Goal: Task Accomplishment & Management: Manage account settings

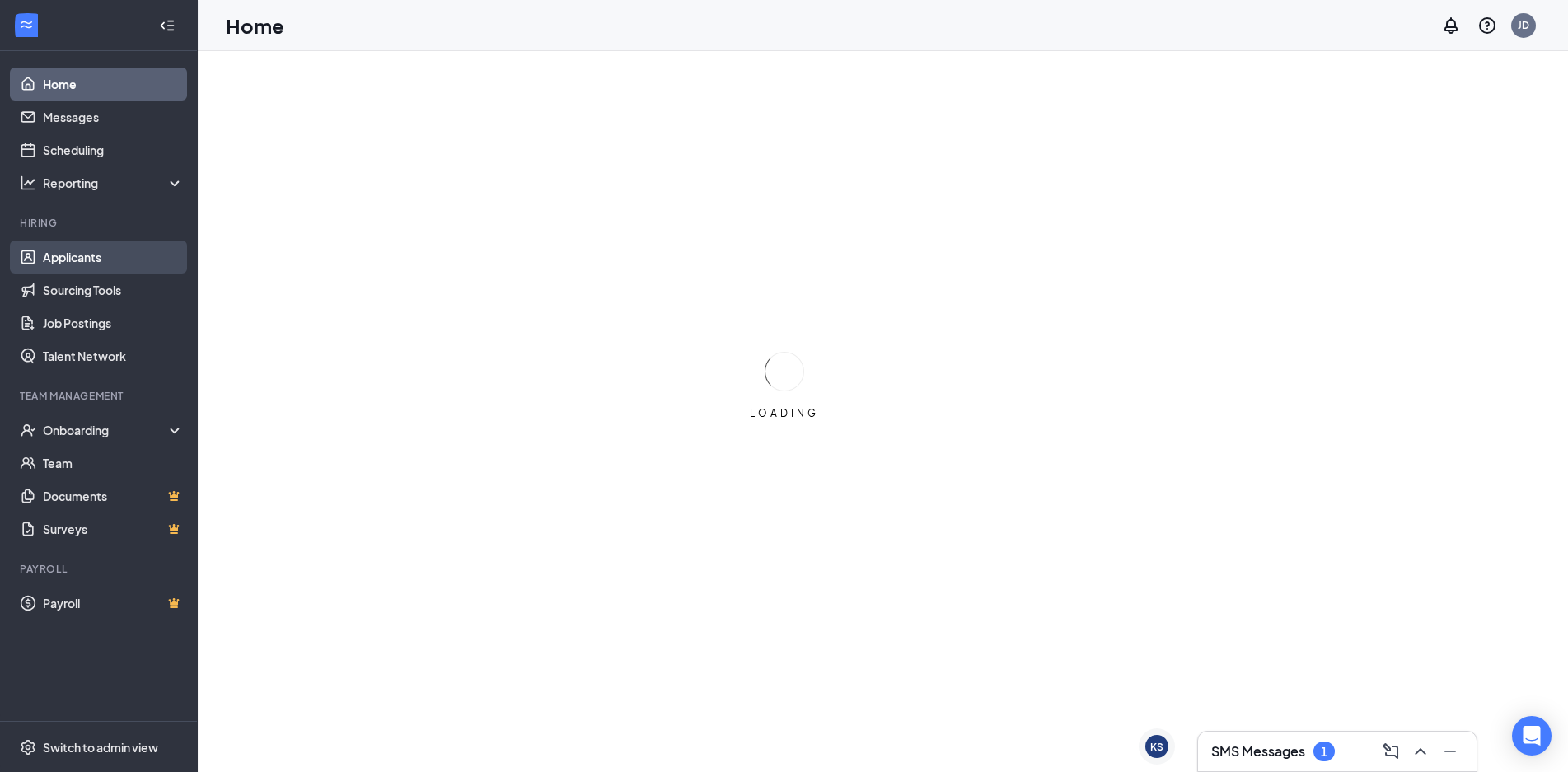
click at [69, 255] on link "Applicants" at bounding box center [113, 257] width 141 height 33
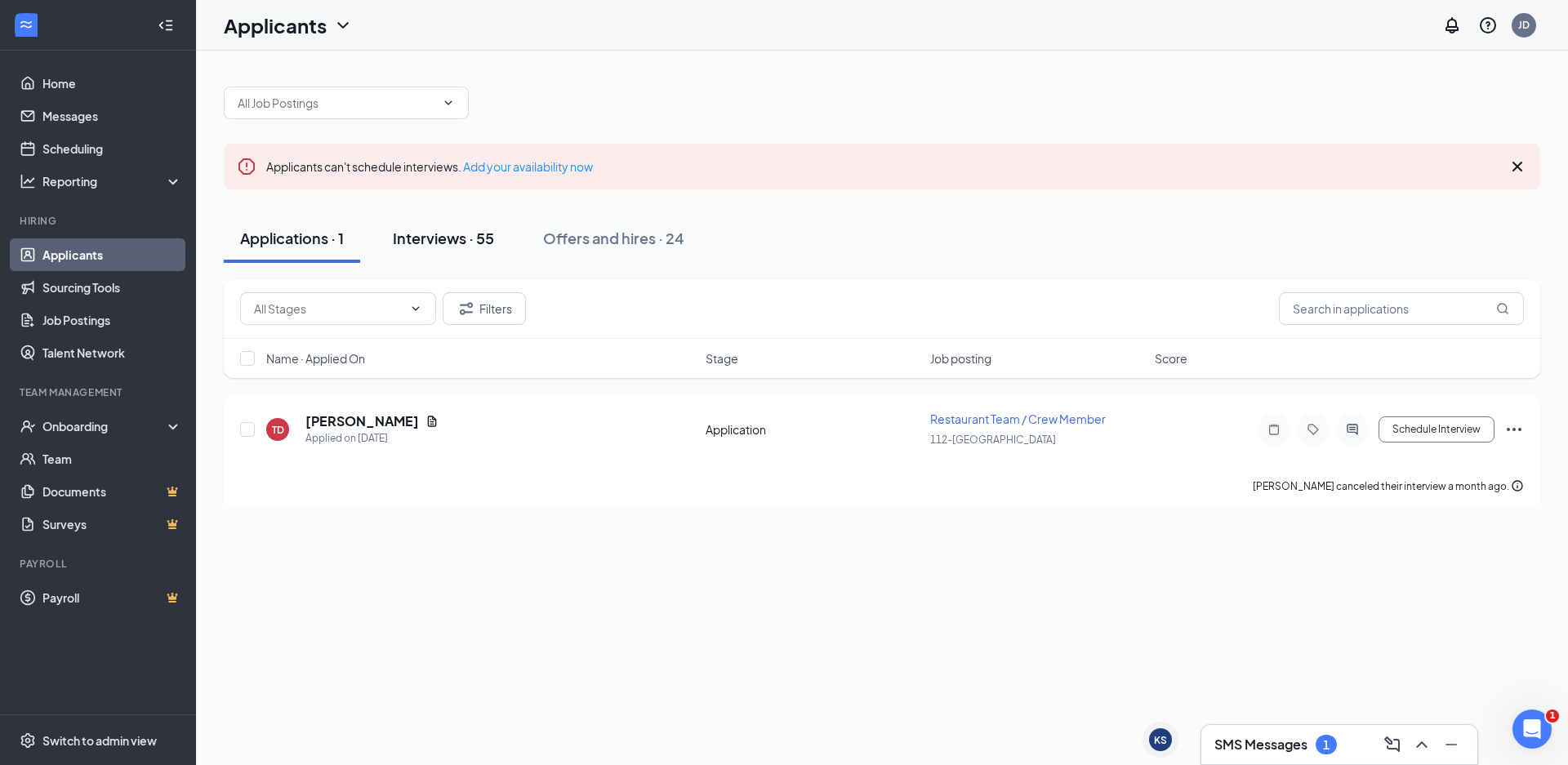
click at [442, 246] on div "Interviews · 55" at bounding box center [443, 238] width 101 height 21
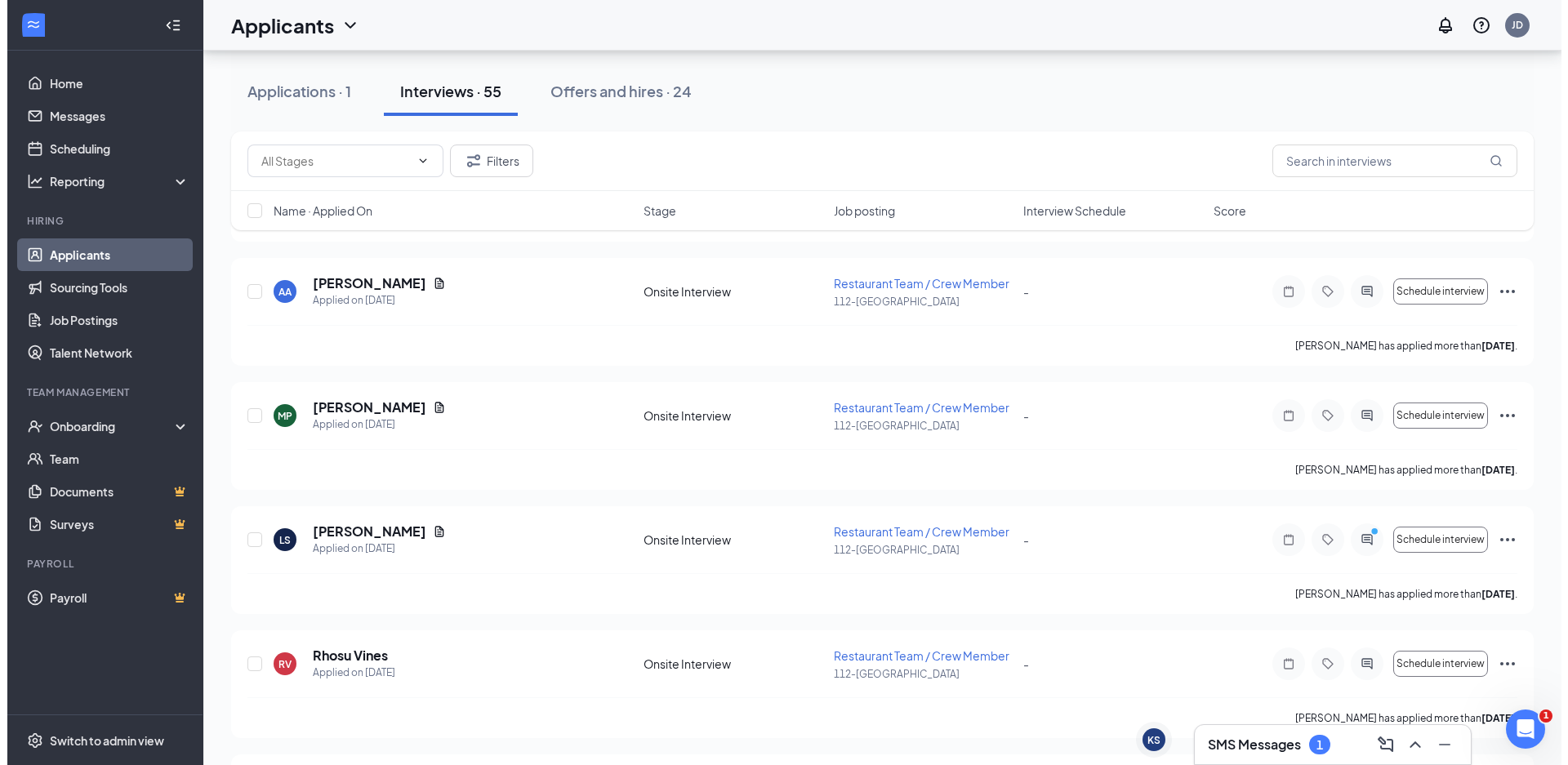
scroll to position [1062, 0]
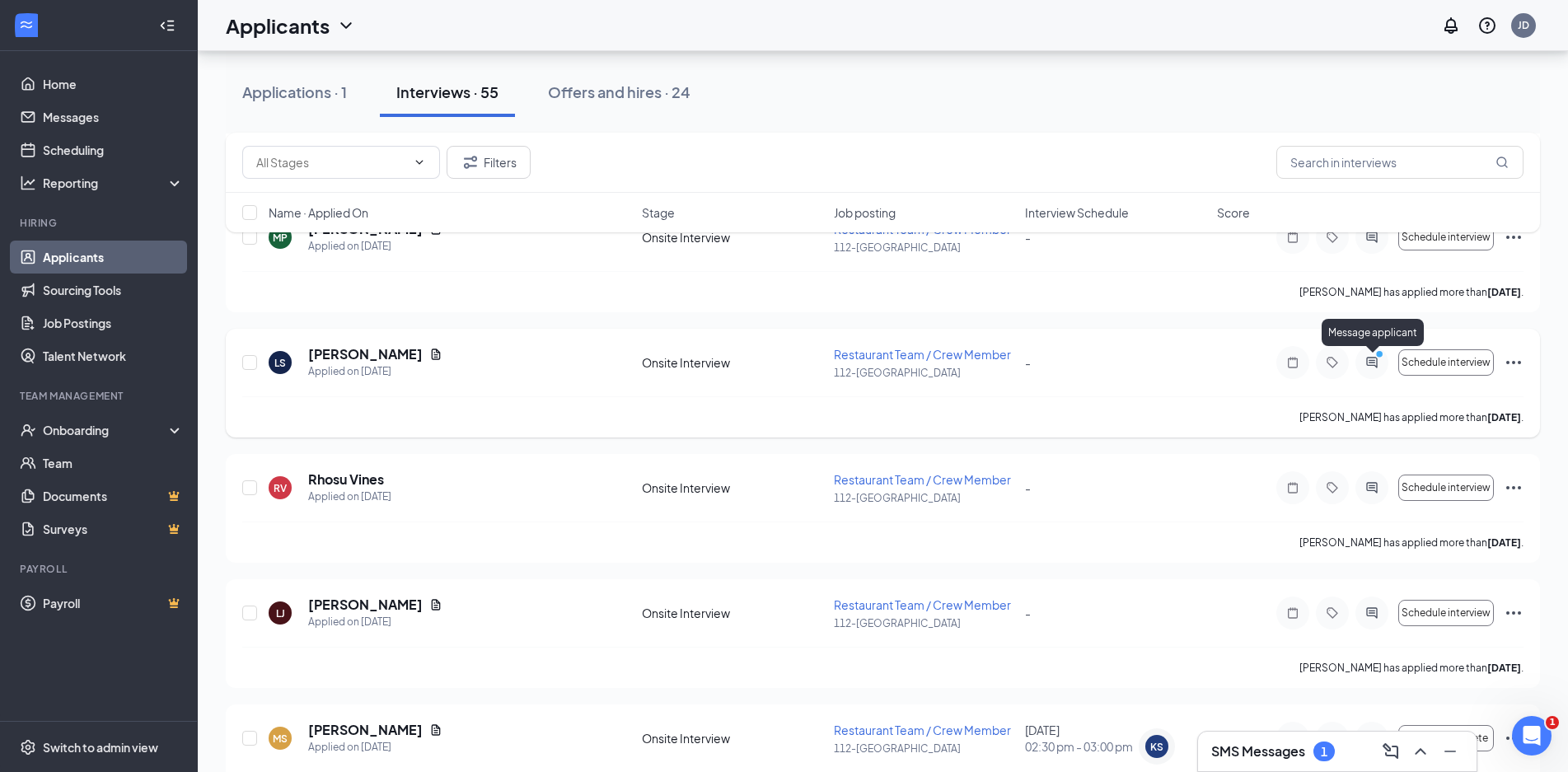
click at [1373, 364] on icon "ActiveChat" at bounding box center [1373, 362] width 20 height 14
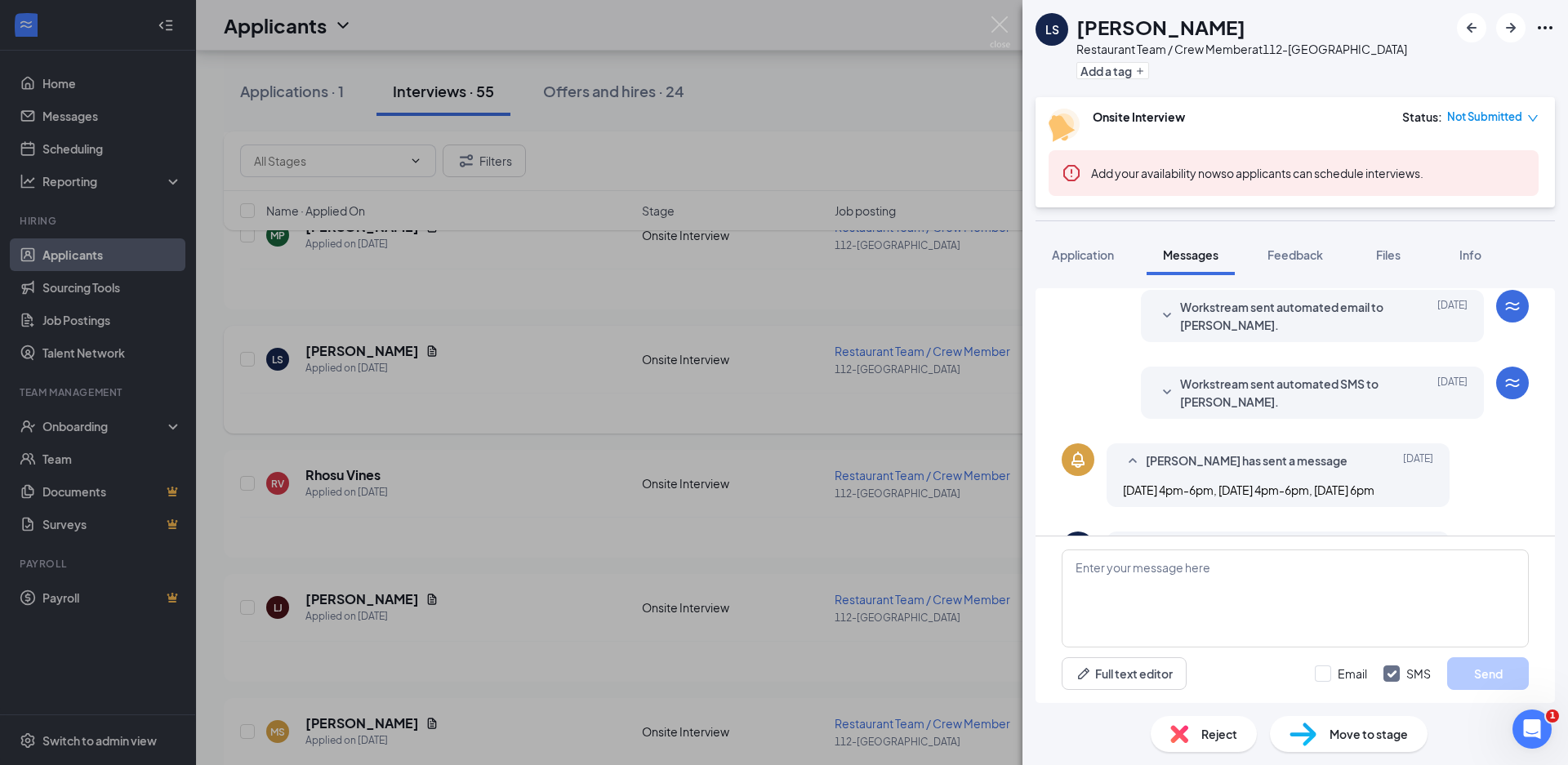
scroll to position [316, 0]
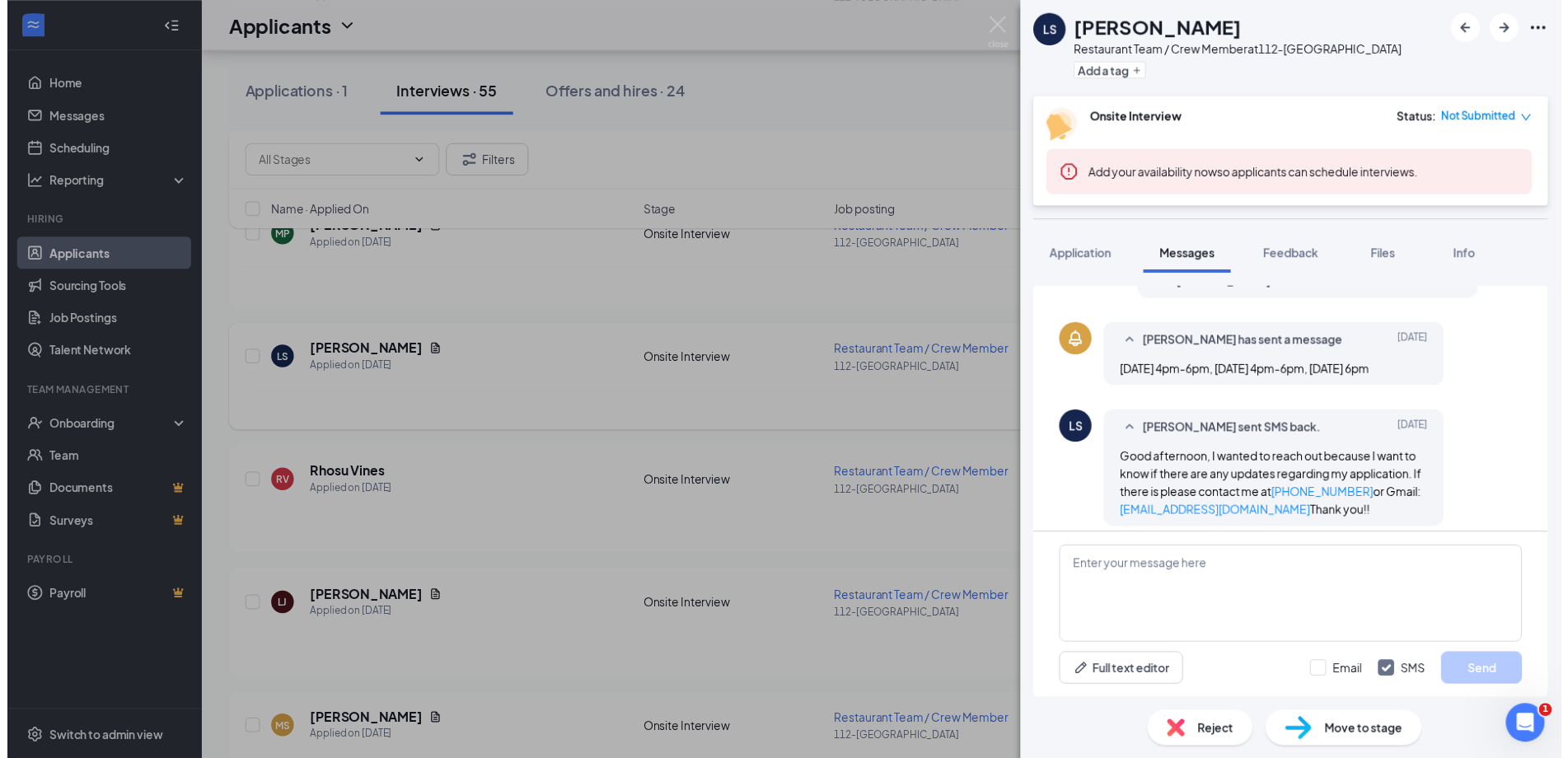
scroll to position [484, 0]
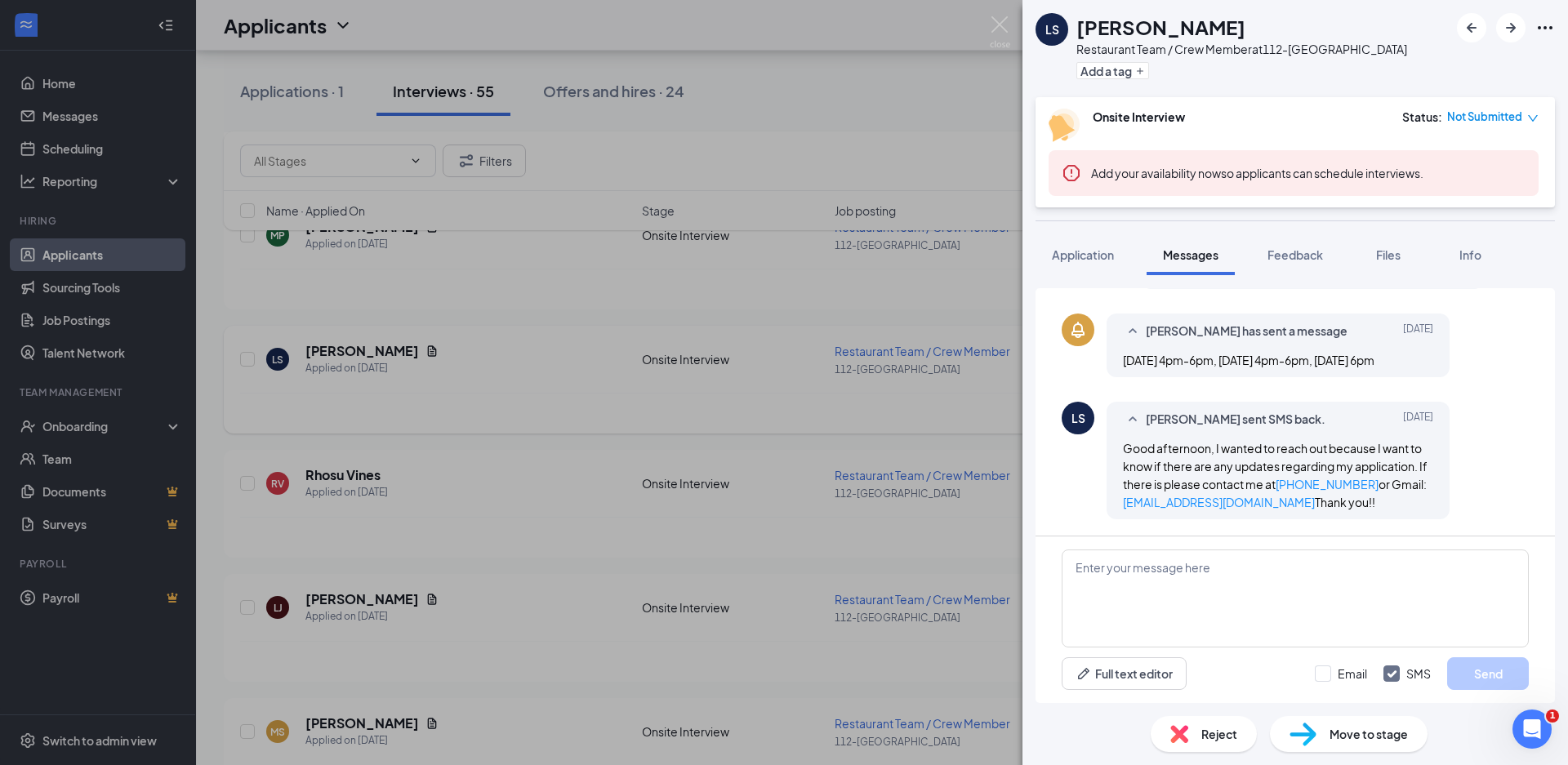
click at [987, 16] on div "LS [PERSON_NAME] Restaurant Team / Crew Member at 112-[GEOGRAPHIC_DATA] Add a t…" at bounding box center [784, 382] width 1568 height 765
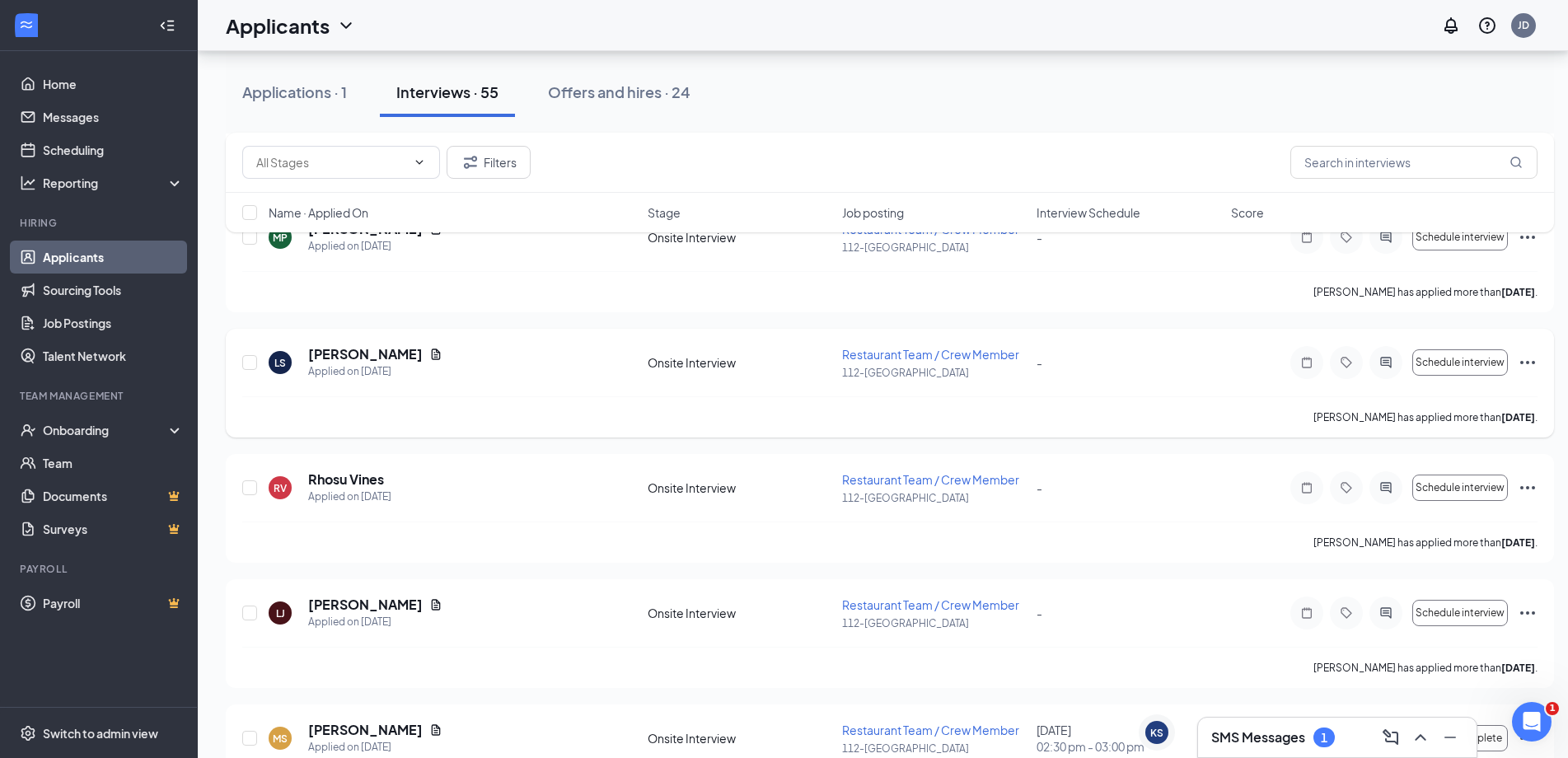
click at [1006, 22] on div "Applicants JD" at bounding box center [883, 25] width 1371 height 51
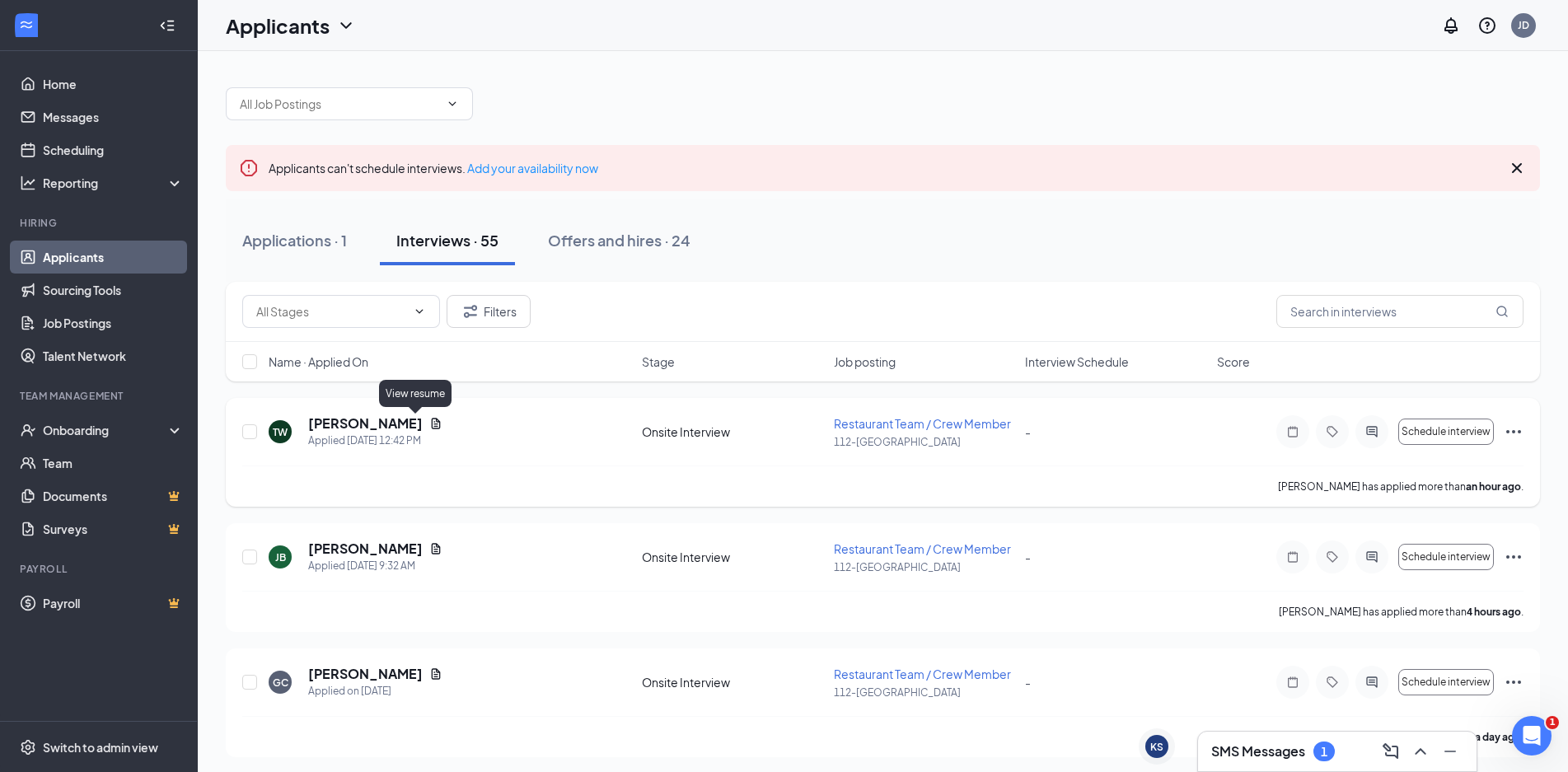
click at [430, 421] on icon "Document" at bounding box center [436, 424] width 14 height 14
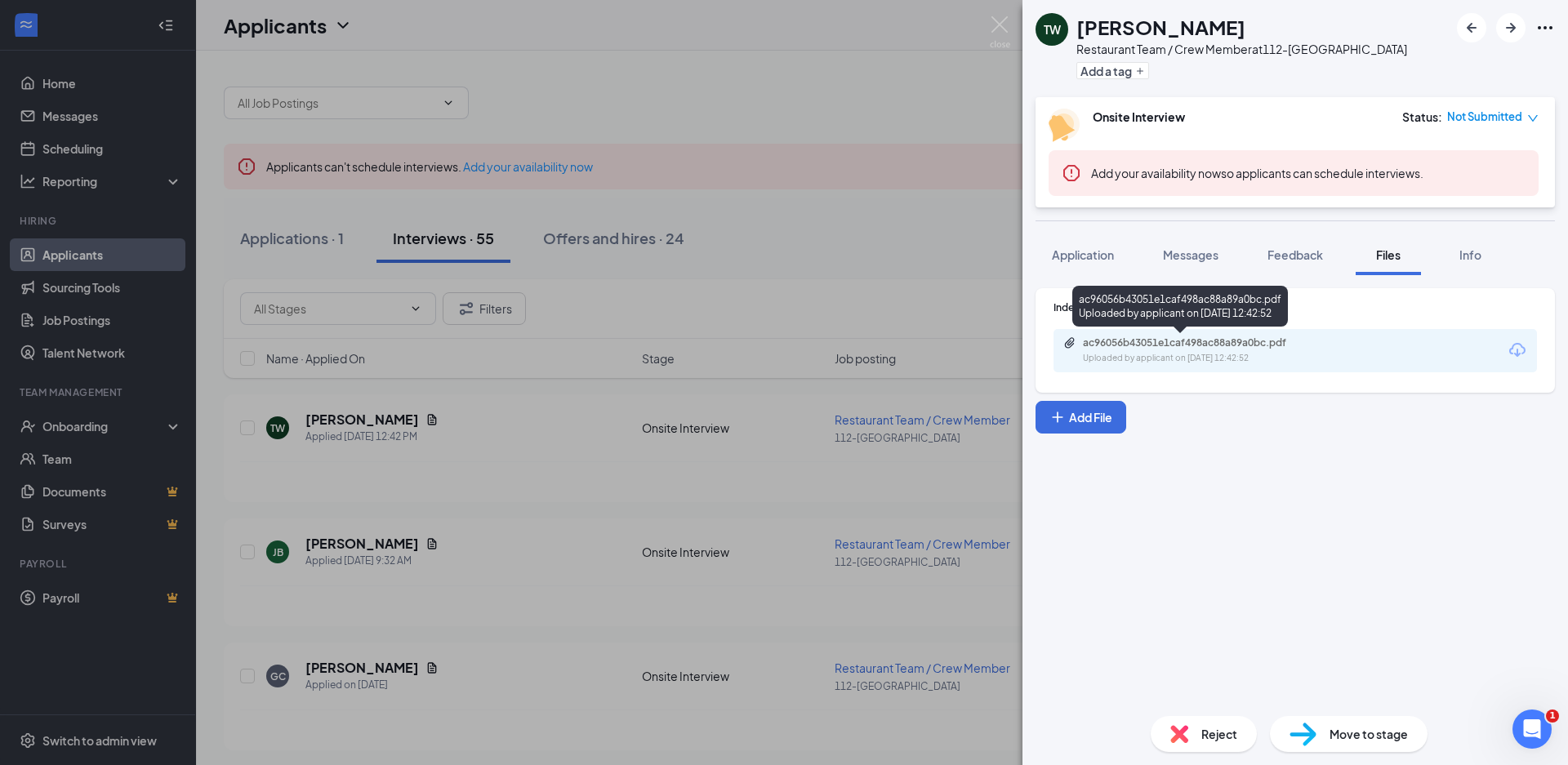
click at [1193, 351] on div "ac96056b43051e1caf498ac88a89a0bc.pdf Uploaded by applicant on [DATE] 12:42:52" at bounding box center [1195, 351] width 264 height 29
